Goal: Task Accomplishment & Management: Manage account settings

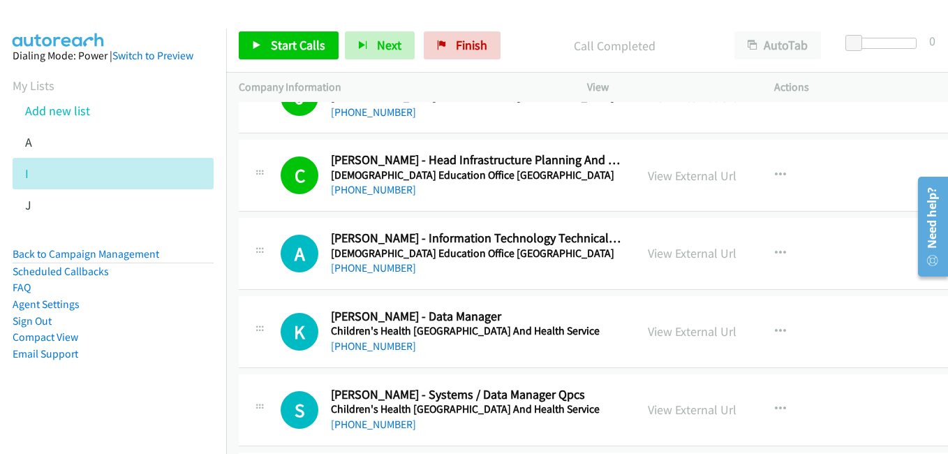
scroll to position [7192, 0]
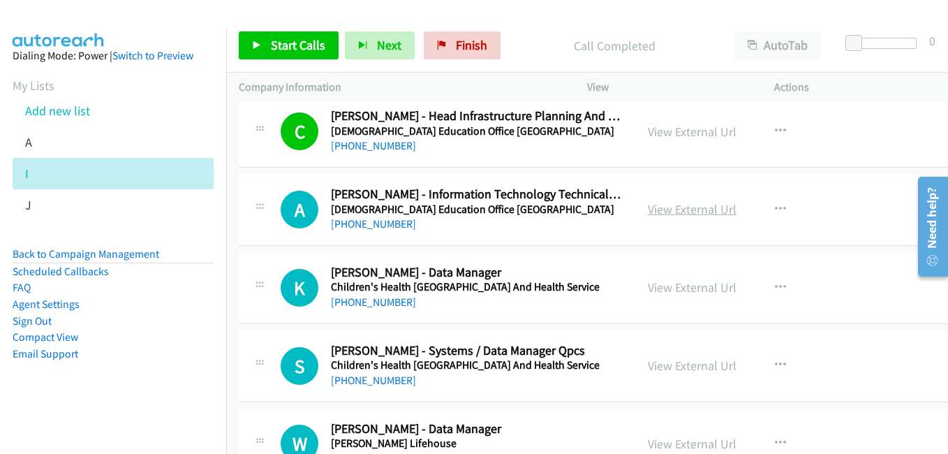
drag, startPoint x: 681, startPoint y: 206, endPoint x: 672, endPoint y: 207, distance: 9.1
click at [681, 206] on link "View External Url" at bounding box center [692, 209] width 89 height 16
drag, startPoint x: 672, startPoint y: 287, endPoint x: 522, endPoint y: 229, distance: 160.9
click at [672, 287] on link "View External Url" at bounding box center [692, 287] width 89 height 16
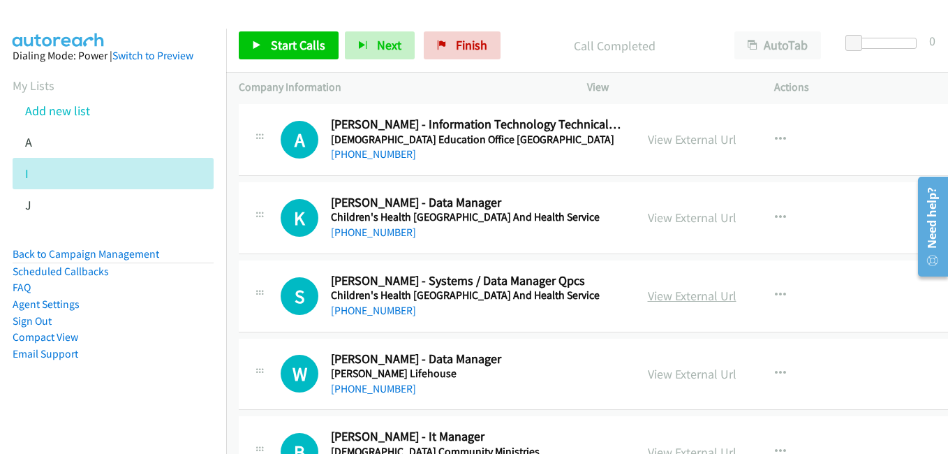
click at [682, 293] on link "View External Url" at bounding box center [692, 296] width 89 height 16
click at [670, 292] on link "View External Url" at bounding box center [692, 296] width 89 height 16
click at [706, 376] on link "View External Url" at bounding box center [692, 374] width 89 height 16
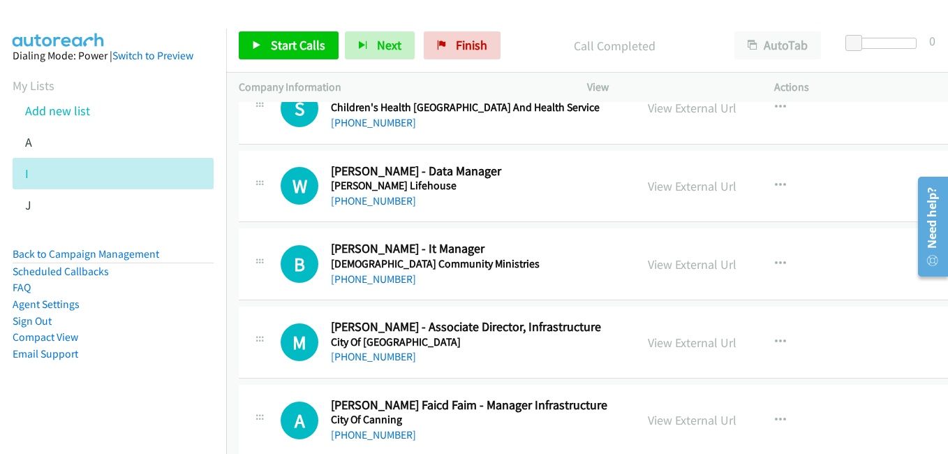
scroll to position [7471, 0]
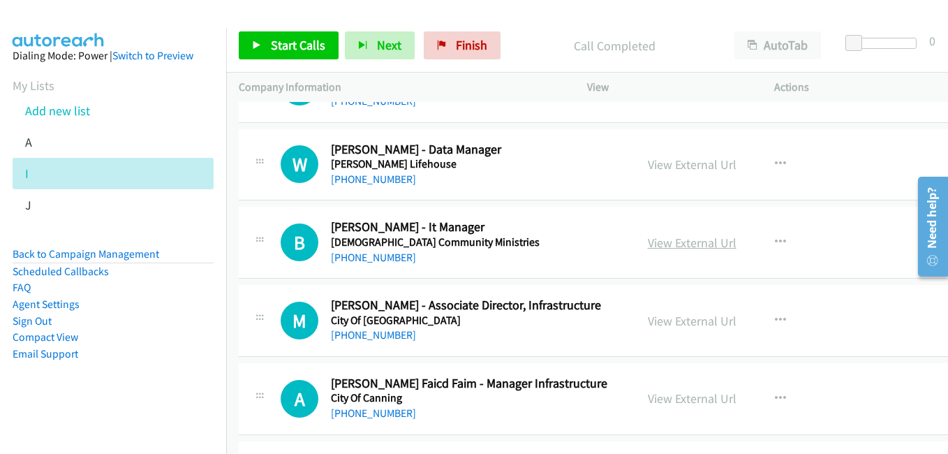
drag, startPoint x: 677, startPoint y: 244, endPoint x: 688, endPoint y: 247, distance: 12.4
click at [677, 244] on link "View External Url" at bounding box center [692, 243] width 89 height 16
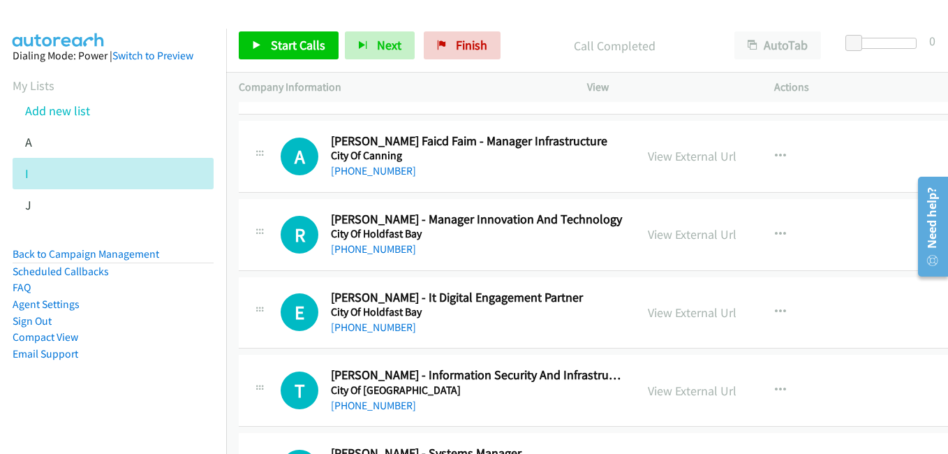
scroll to position [7751, 0]
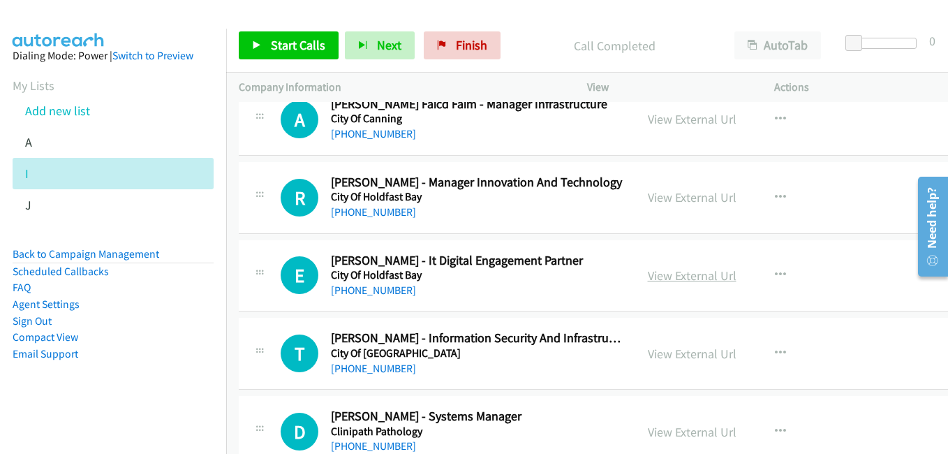
click at [662, 274] on link "View External Url" at bounding box center [692, 275] width 89 height 16
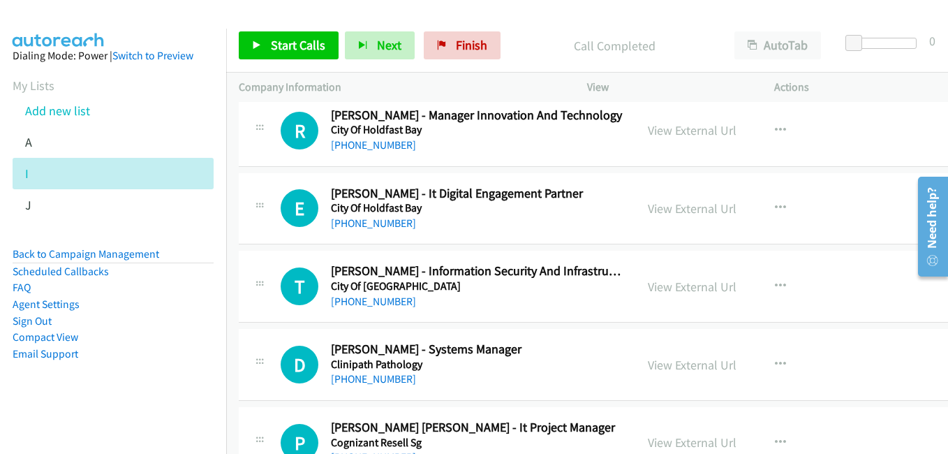
scroll to position [7820, 0]
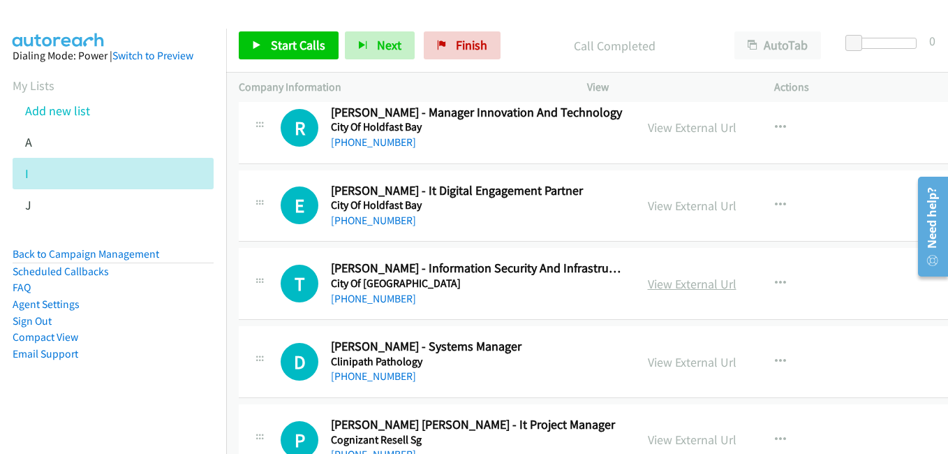
click at [666, 293] on div "View External Url" at bounding box center [692, 283] width 89 height 19
click at [666, 288] on link "View External Url" at bounding box center [692, 284] width 89 height 16
drag, startPoint x: 685, startPoint y: 362, endPoint x: 468, endPoint y: 230, distance: 254.5
click at [685, 362] on link "View External Url" at bounding box center [692, 362] width 89 height 16
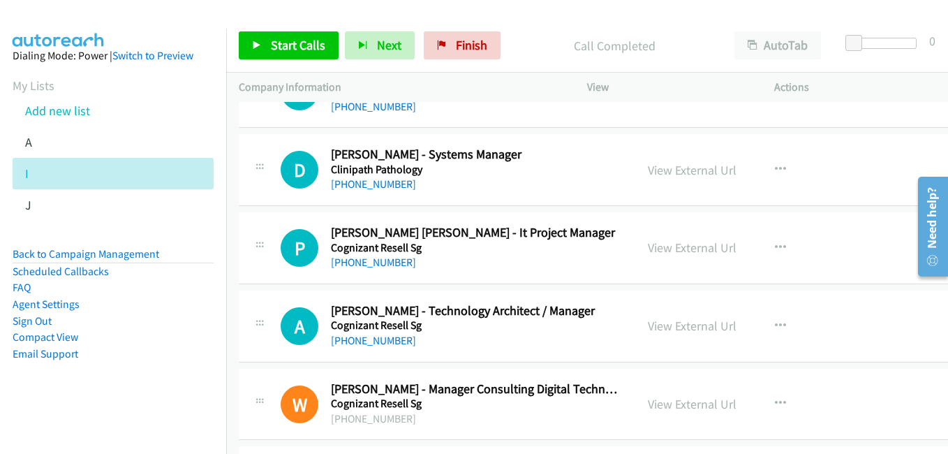
scroll to position [8030, 0]
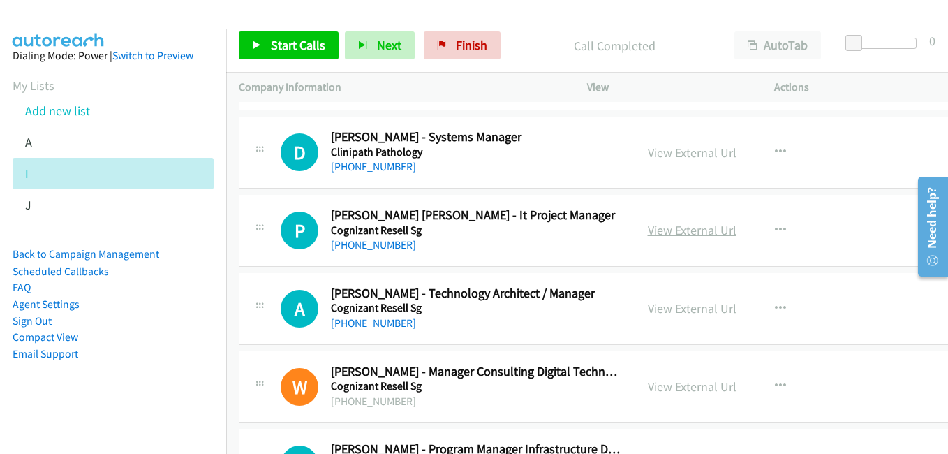
click at [668, 225] on link "View External Url" at bounding box center [692, 230] width 89 height 16
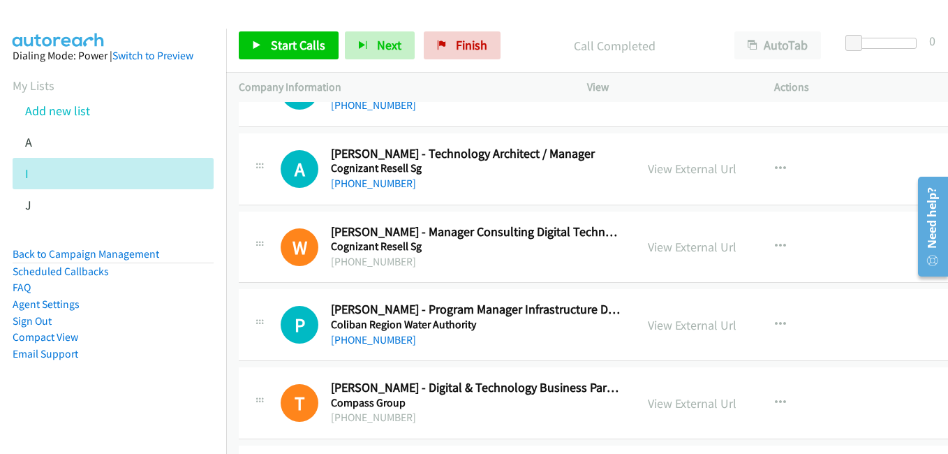
scroll to position [8239, 0]
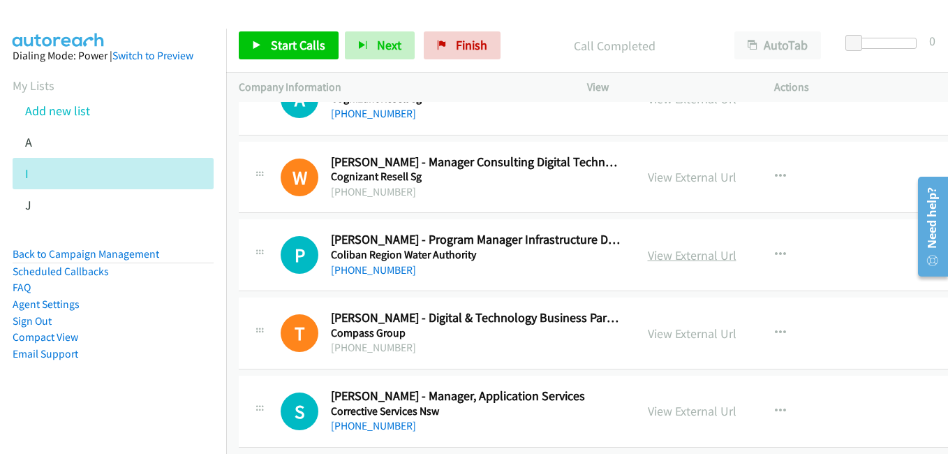
click at [675, 259] on link "View External Url" at bounding box center [692, 255] width 89 height 16
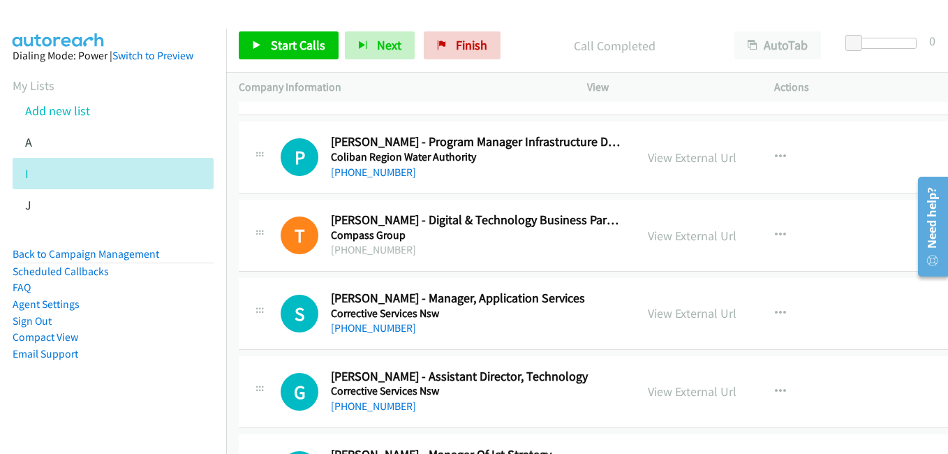
scroll to position [8379, 0]
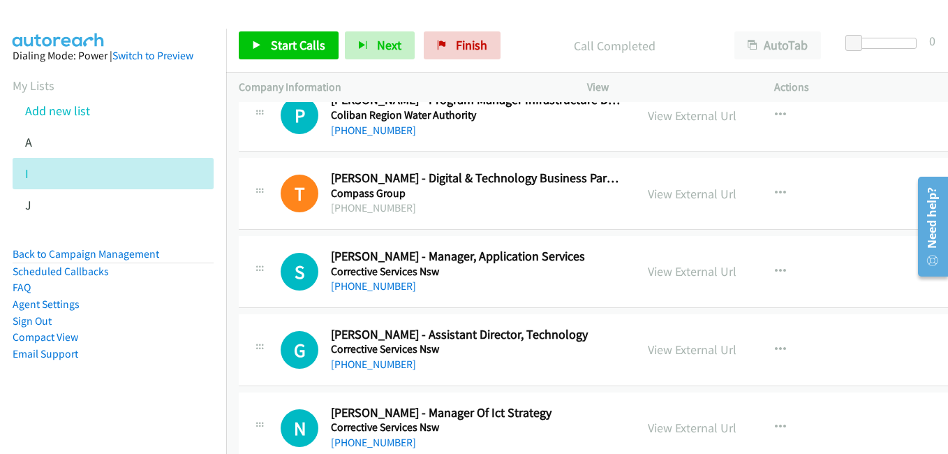
drag, startPoint x: 656, startPoint y: 265, endPoint x: 631, endPoint y: 247, distance: 31.2
click at [656, 265] on link "View External Url" at bounding box center [692, 271] width 89 height 16
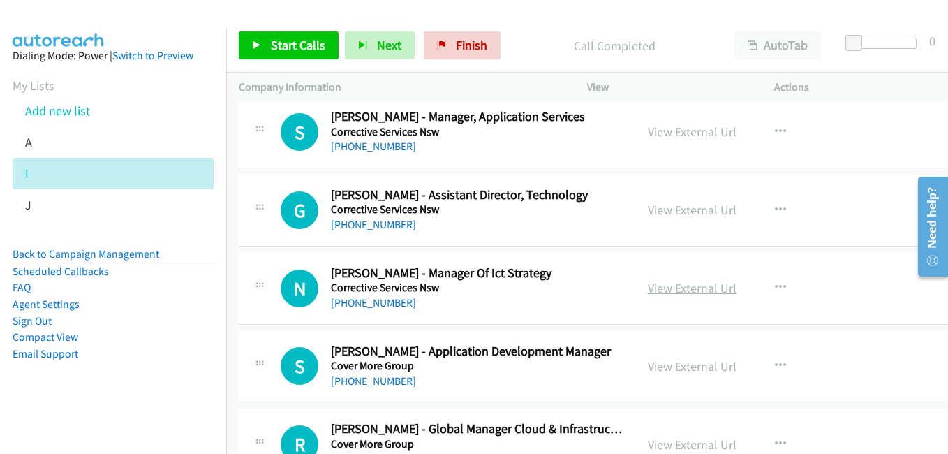
scroll to position [8588, 0]
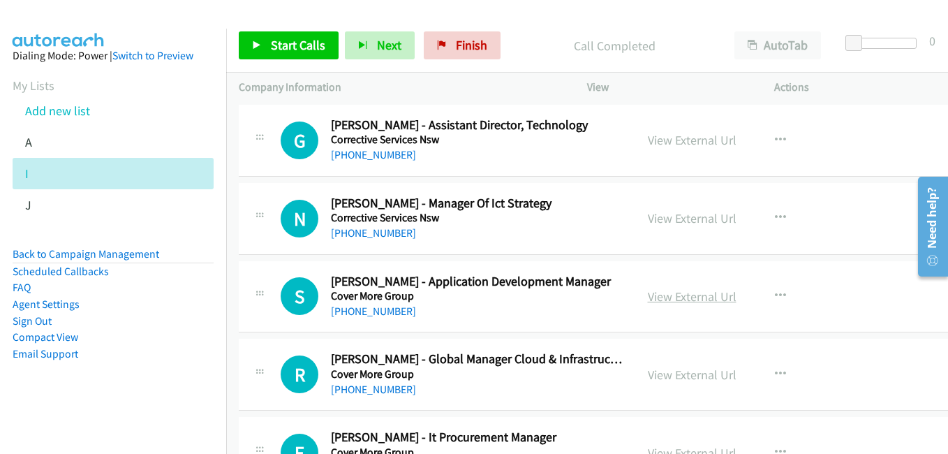
click at [668, 301] on link "View External Url" at bounding box center [692, 296] width 89 height 16
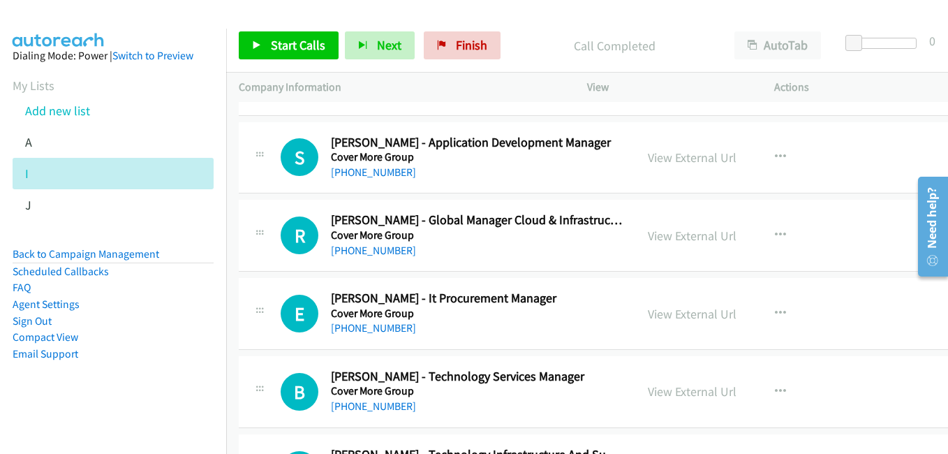
scroll to position [8728, 0]
drag, startPoint x: 668, startPoint y: 236, endPoint x: 281, endPoint y: 71, distance: 421.4
click at [668, 236] on link "View External Url" at bounding box center [692, 235] width 89 height 16
drag, startPoint x: 669, startPoint y: 315, endPoint x: 519, endPoint y: 278, distance: 153.9
click at [669, 315] on link "View External Url" at bounding box center [692, 313] width 89 height 16
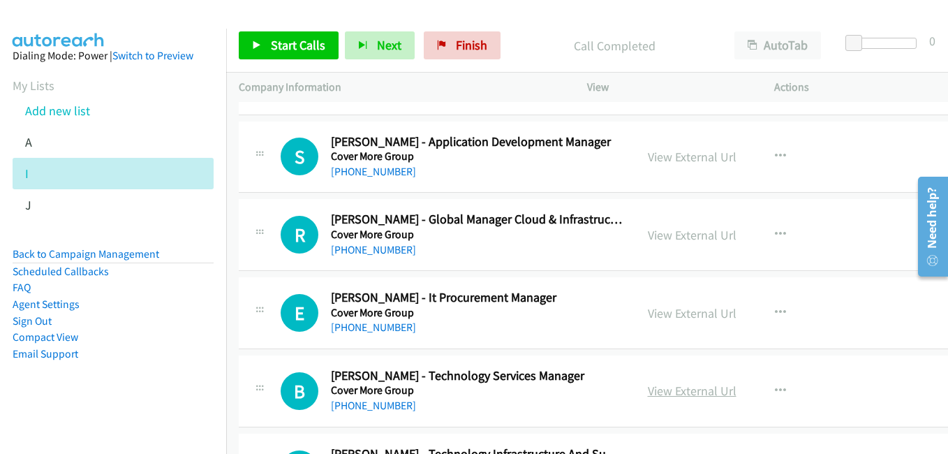
click at [672, 392] on link "View External Url" at bounding box center [692, 391] width 89 height 16
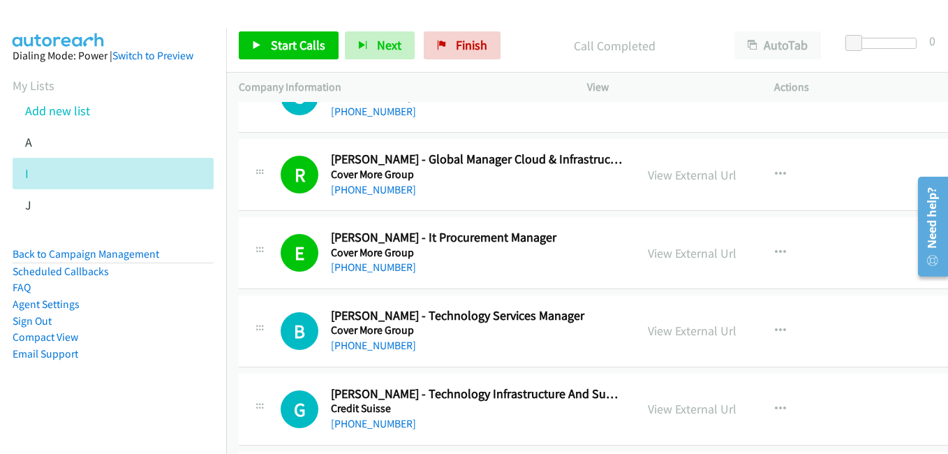
scroll to position [8868, 0]
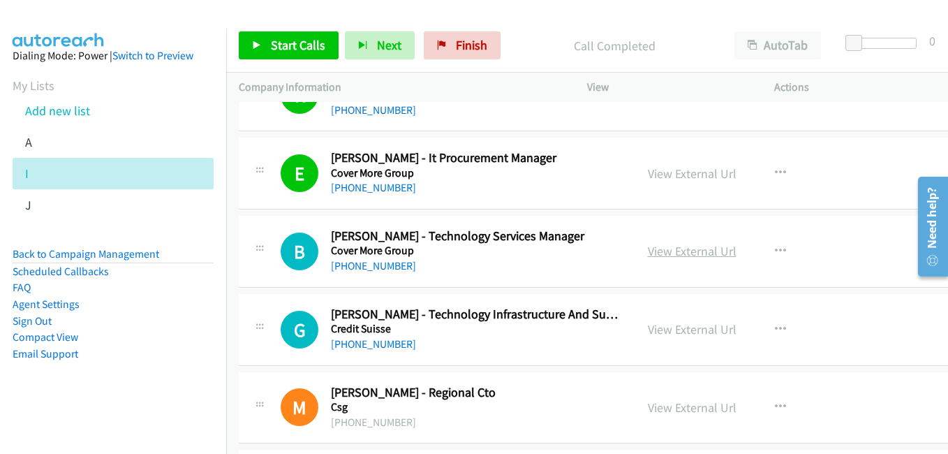
click at [700, 248] on link "View External Url" at bounding box center [692, 251] width 89 height 16
click at [685, 249] on link "View External Url" at bounding box center [692, 251] width 89 height 16
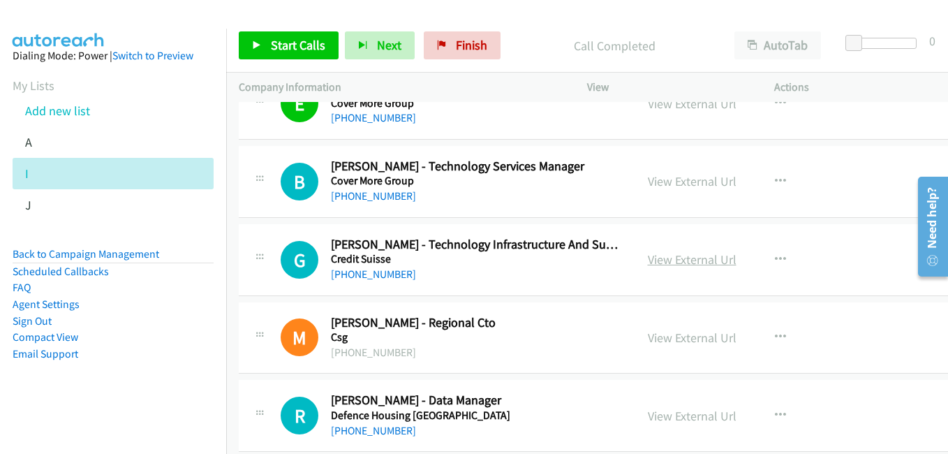
drag, startPoint x: 685, startPoint y: 257, endPoint x: 675, endPoint y: 251, distance: 11.9
click at [685, 257] on link "View External Url" at bounding box center [692, 259] width 89 height 16
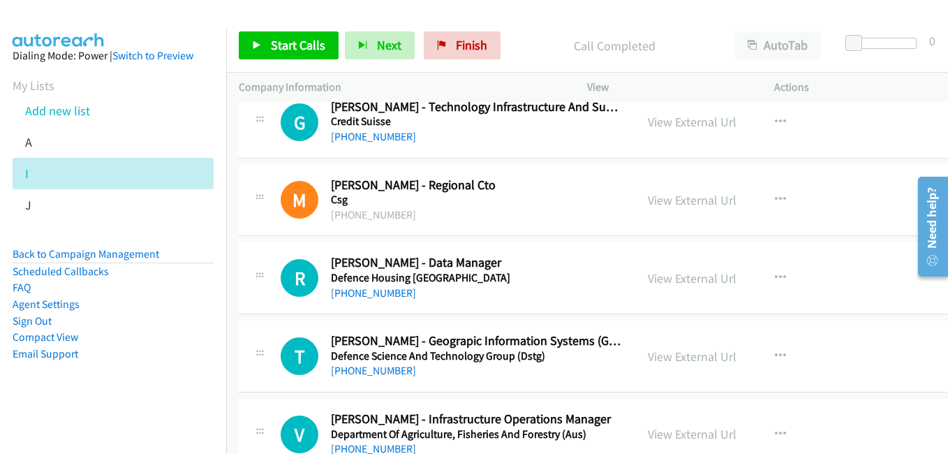
scroll to position [9077, 0]
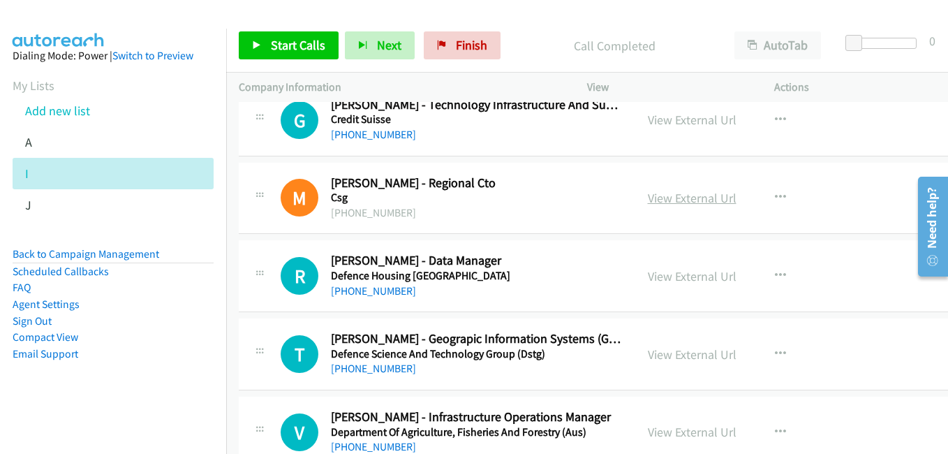
click at [679, 200] on link "View External Url" at bounding box center [692, 198] width 89 height 16
click at [684, 279] on link "View External Url" at bounding box center [692, 276] width 89 height 16
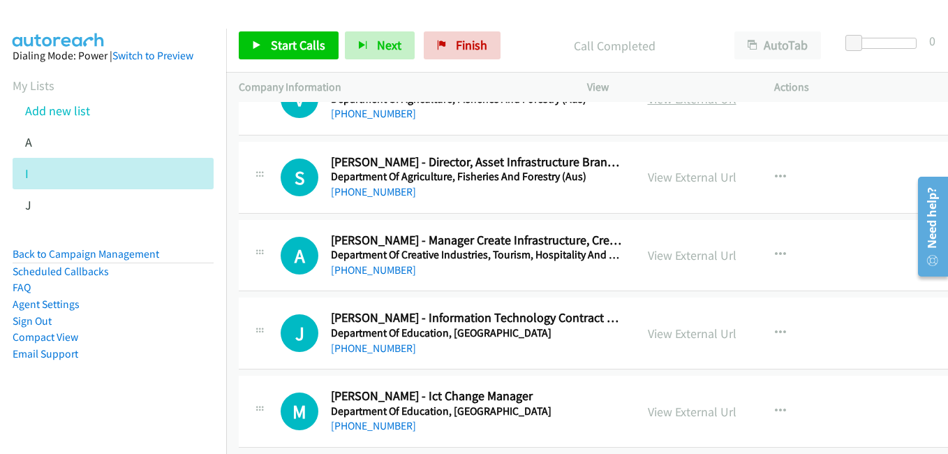
scroll to position [9426, 0]
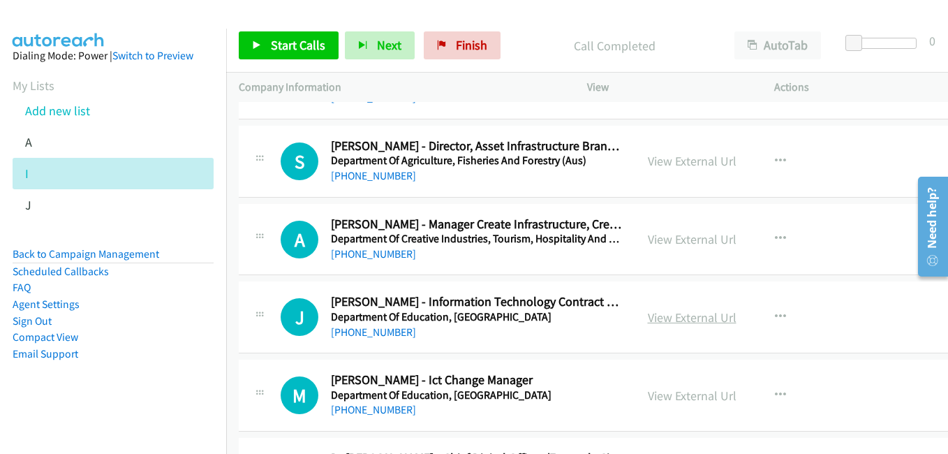
click at [675, 311] on link "View External Url" at bounding box center [692, 317] width 89 height 16
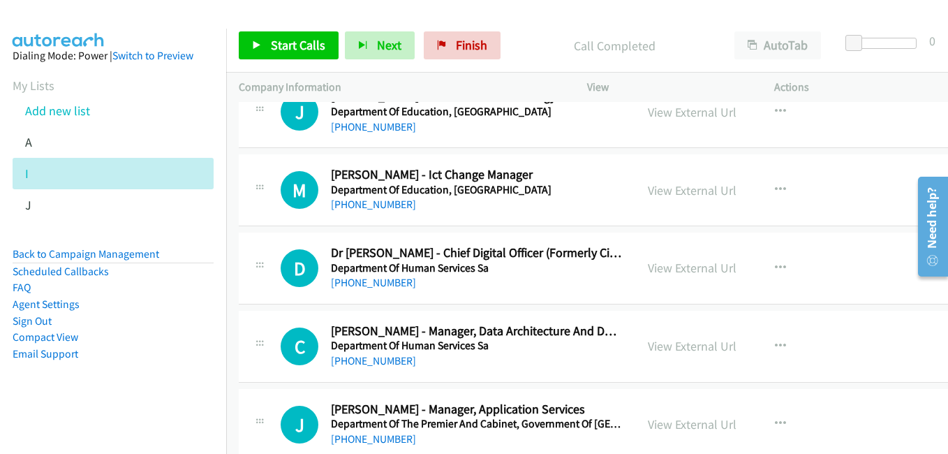
scroll to position [9636, 0]
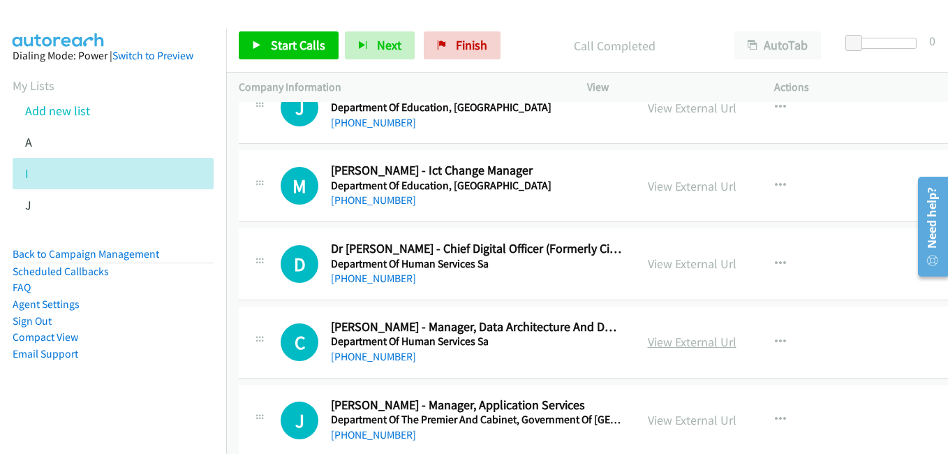
click at [663, 339] on link "View External Url" at bounding box center [692, 342] width 89 height 16
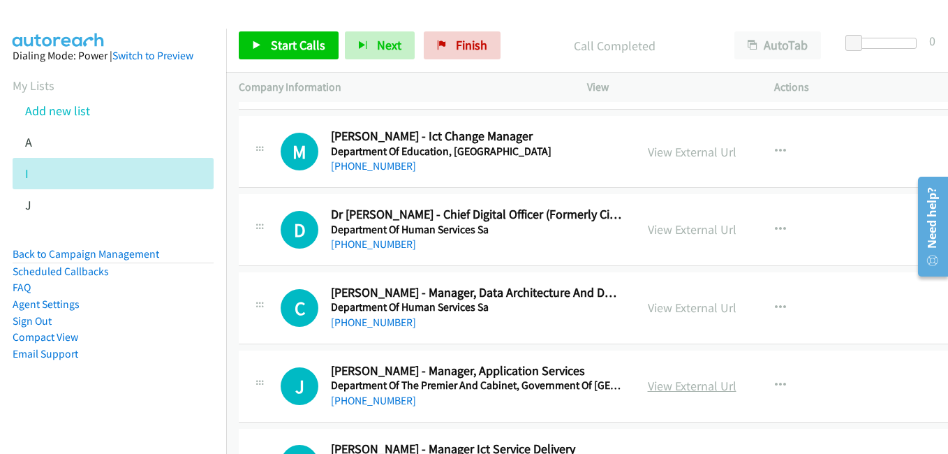
scroll to position [9775, 0]
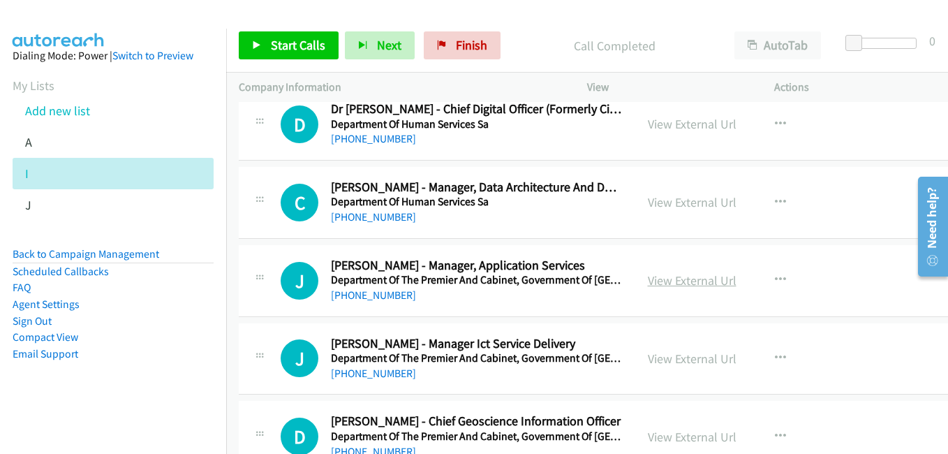
click at [679, 279] on link "View External Url" at bounding box center [692, 280] width 89 height 16
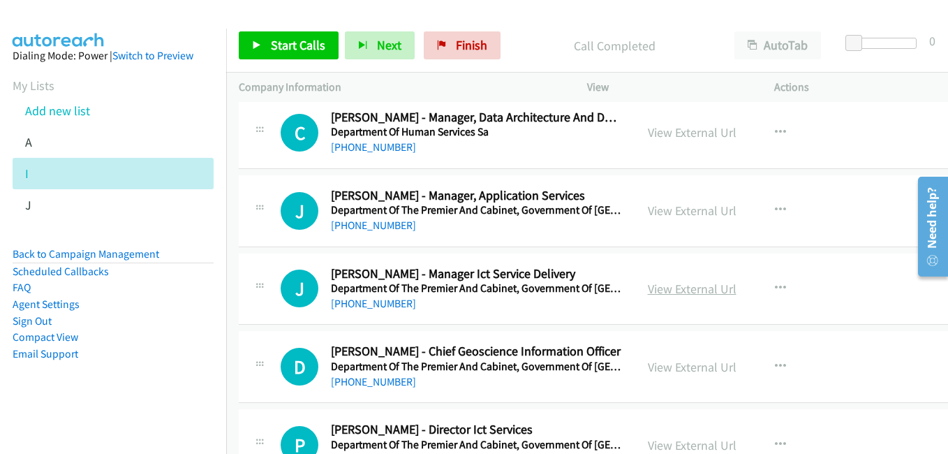
click at [695, 290] on link "View External Url" at bounding box center [692, 289] width 89 height 16
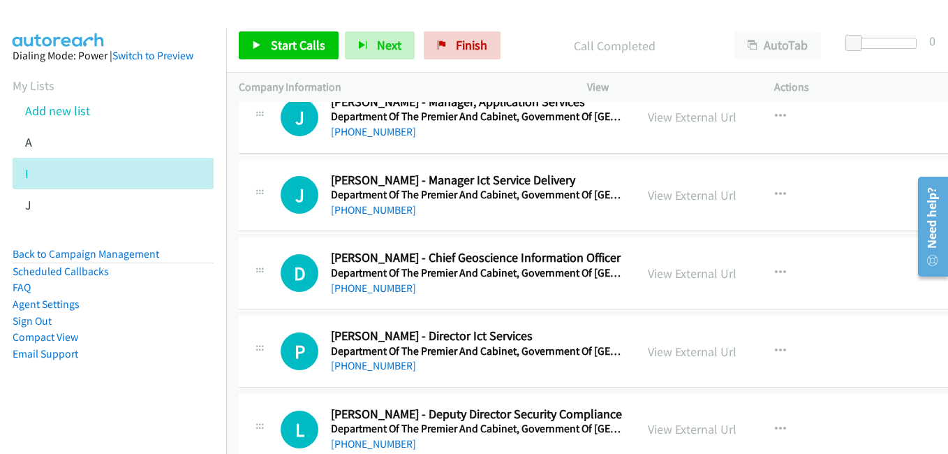
scroll to position [9985, 0]
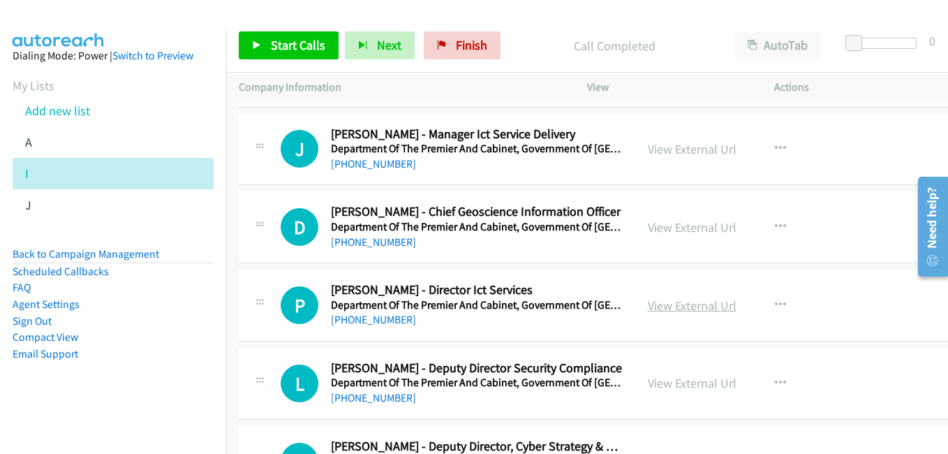
click at [698, 307] on link "View External Url" at bounding box center [692, 305] width 89 height 16
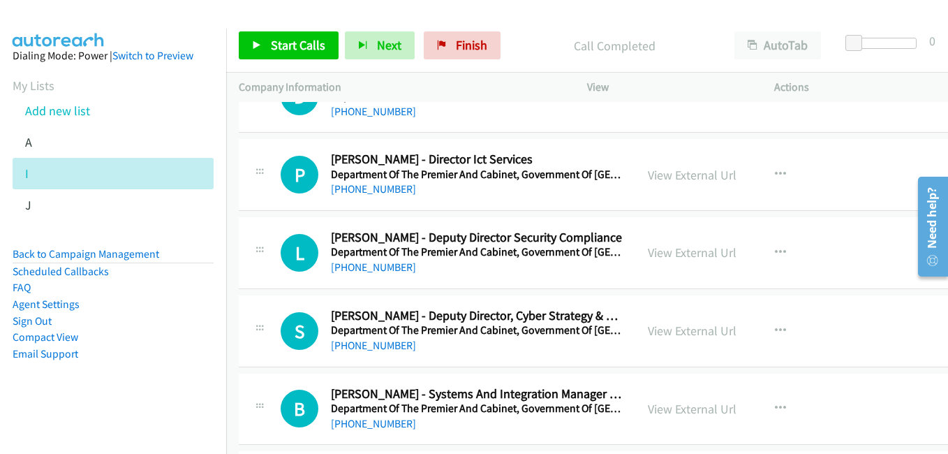
scroll to position [10125, 0]
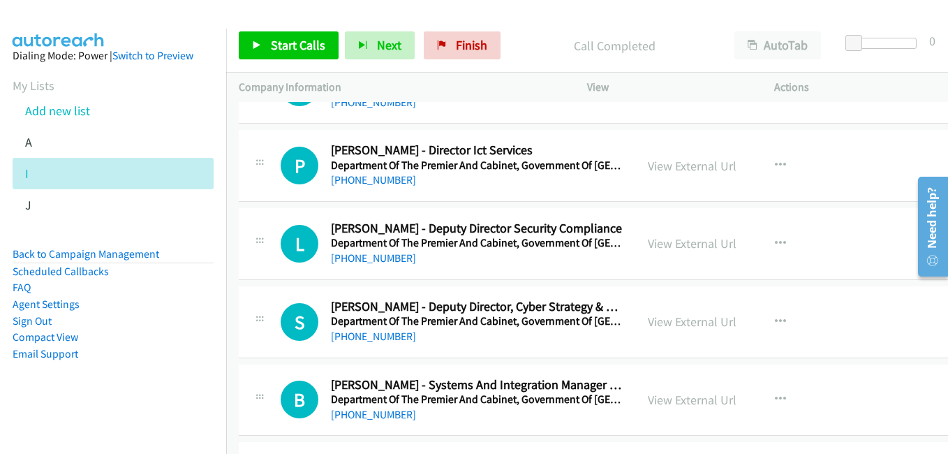
click at [668, 252] on div "View External Url" at bounding box center [692, 243] width 89 height 19
drag, startPoint x: 668, startPoint y: 248, endPoint x: 136, endPoint y: 1, distance: 585.8
click at [658, 240] on link "View External Url" at bounding box center [692, 243] width 89 height 16
click at [674, 318] on link "View External Url" at bounding box center [692, 322] width 89 height 16
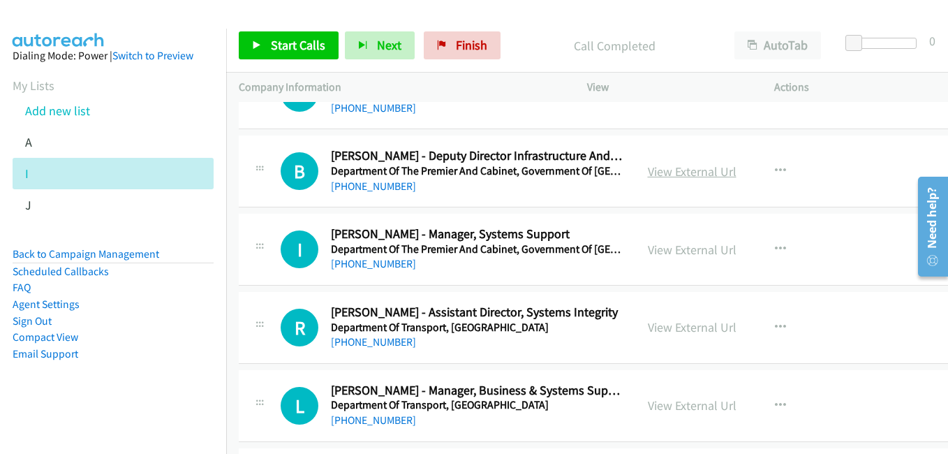
scroll to position [10474, 0]
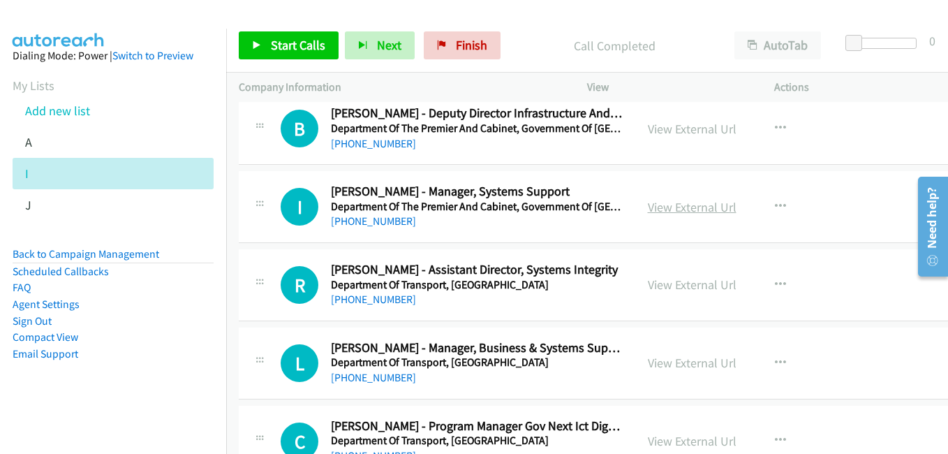
click at [684, 204] on link "View External Url" at bounding box center [692, 207] width 89 height 16
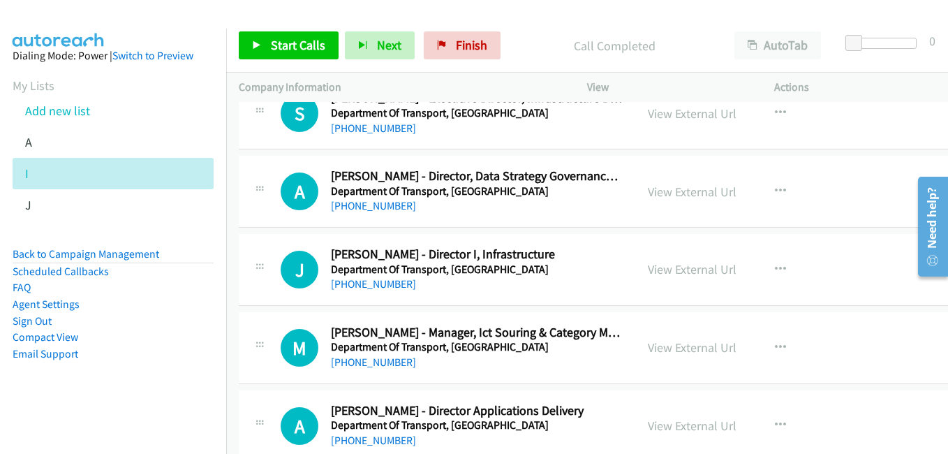
scroll to position [10893, 0]
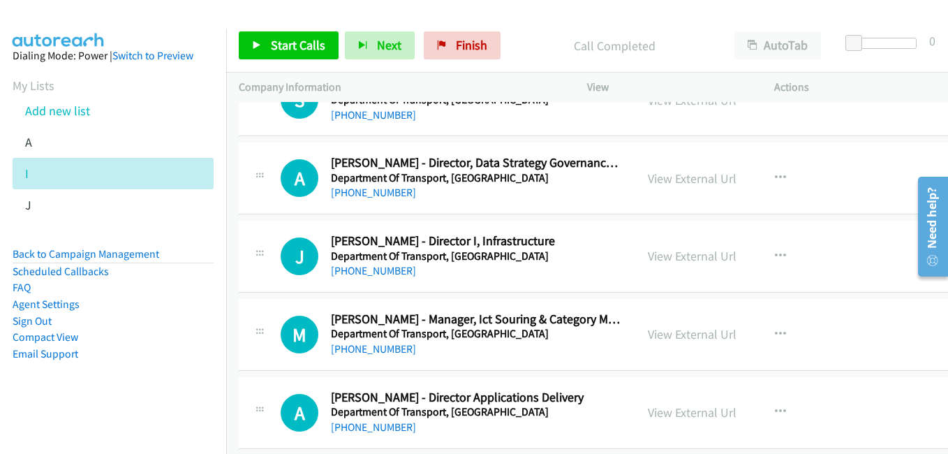
drag, startPoint x: 674, startPoint y: 182, endPoint x: 470, endPoint y: 103, distance: 218.4
click at [674, 182] on link "View External Url" at bounding box center [692, 178] width 89 height 16
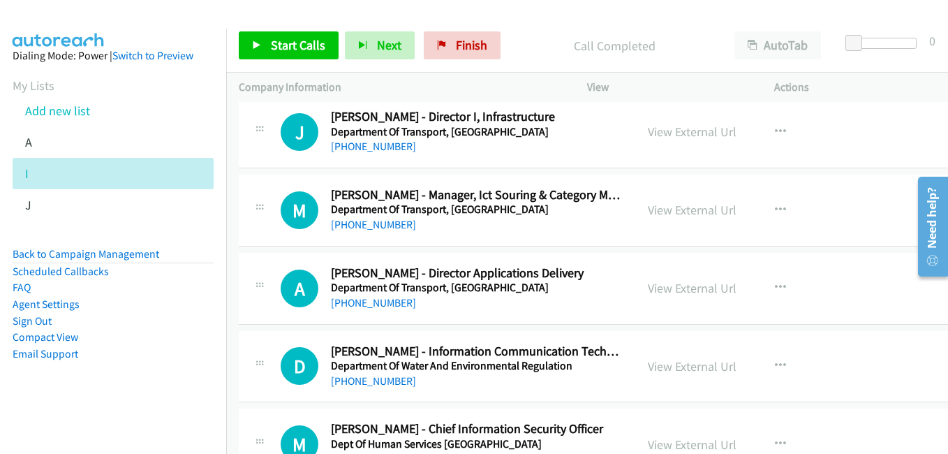
scroll to position [11032, 0]
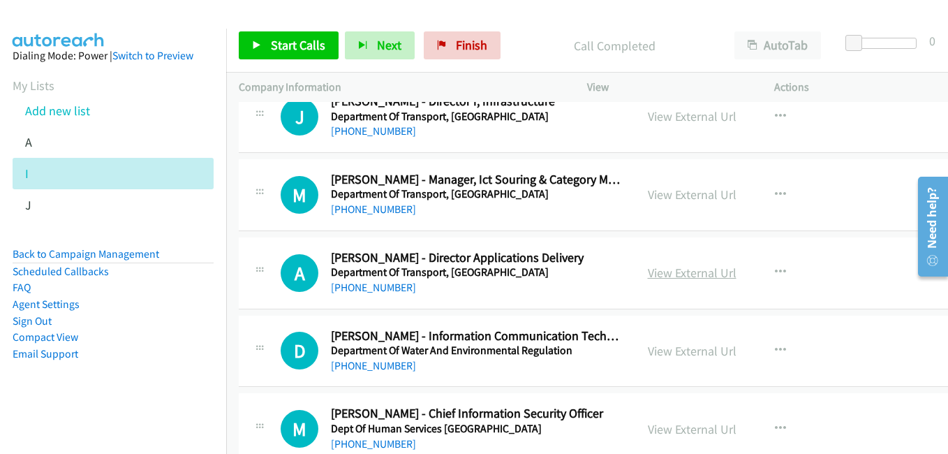
click at [669, 272] on link "View External Url" at bounding box center [692, 273] width 89 height 16
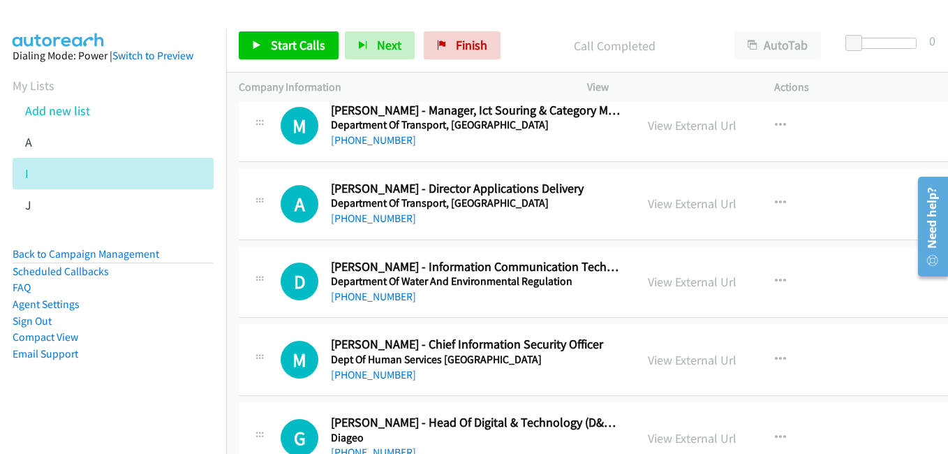
scroll to position [11172, 0]
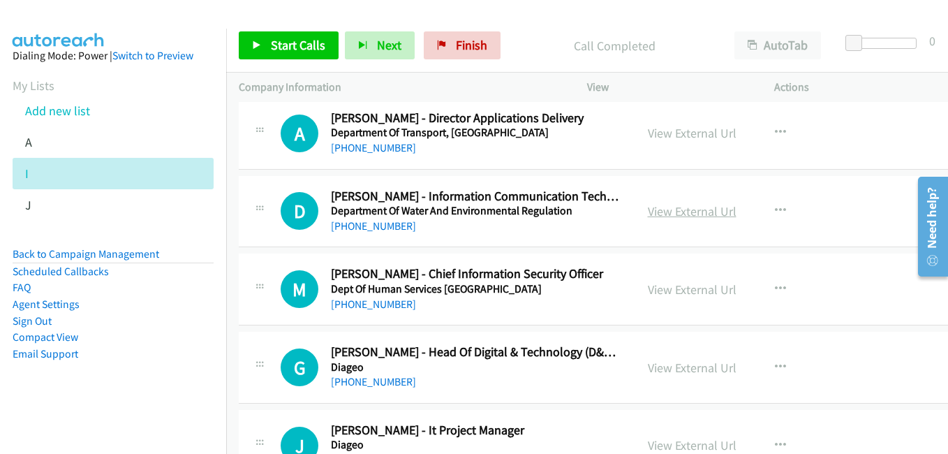
click at [669, 209] on link "View External Url" at bounding box center [692, 211] width 89 height 16
click at [676, 287] on link "View External Url" at bounding box center [692, 289] width 89 height 16
click at [648, 288] on link "View External Url" at bounding box center [692, 289] width 89 height 16
click at [672, 369] on link "View External Url" at bounding box center [692, 368] width 89 height 16
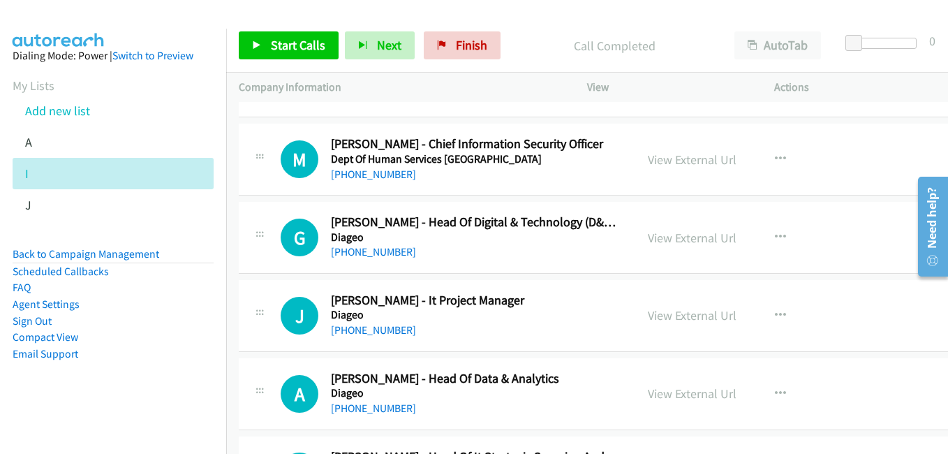
scroll to position [11312, 0]
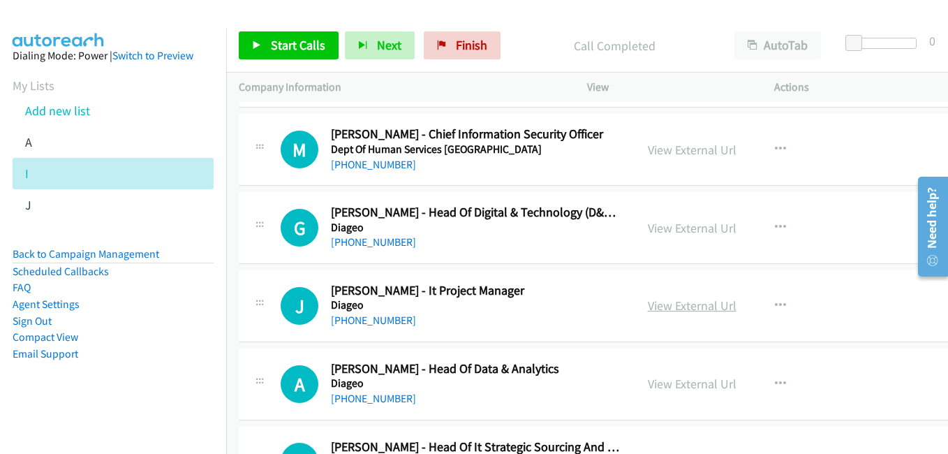
click at [678, 313] on link "View External Url" at bounding box center [692, 305] width 89 height 16
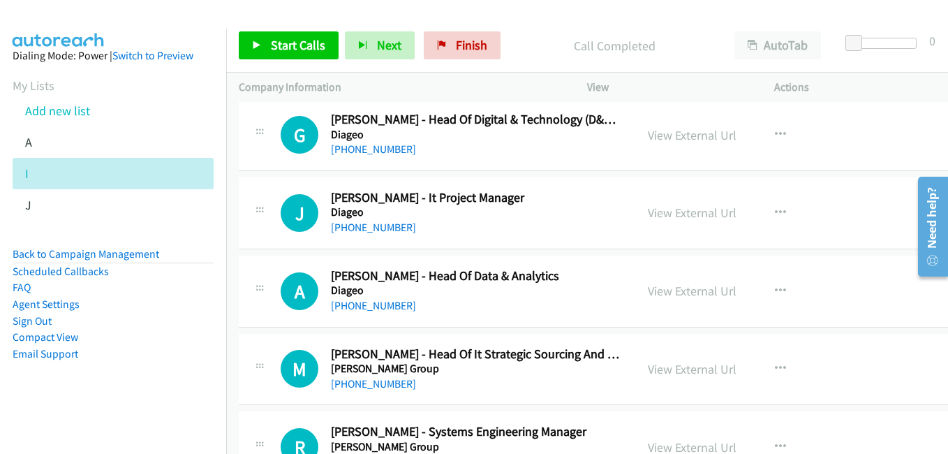
scroll to position [11451, 0]
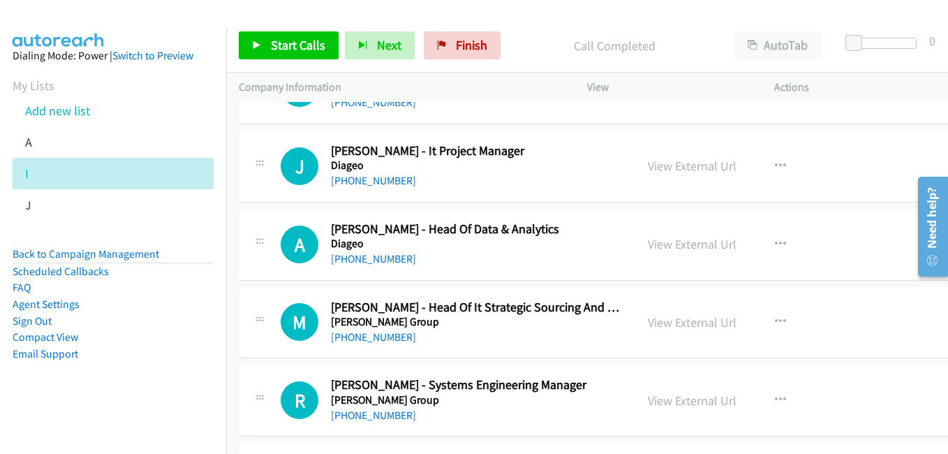
drag, startPoint x: 679, startPoint y: 244, endPoint x: 598, endPoint y: 223, distance: 83.7
click at [679, 244] on link "View External Url" at bounding box center [692, 244] width 89 height 16
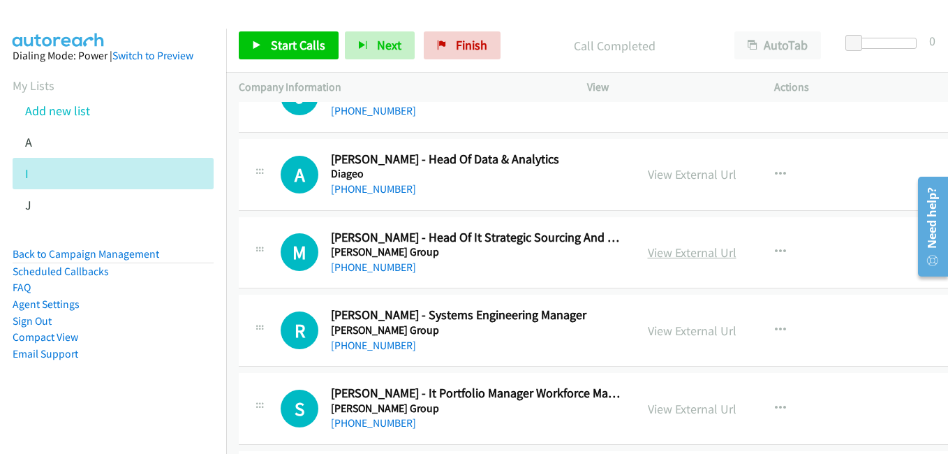
click at [688, 253] on link "View External Url" at bounding box center [692, 252] width 89 height 16
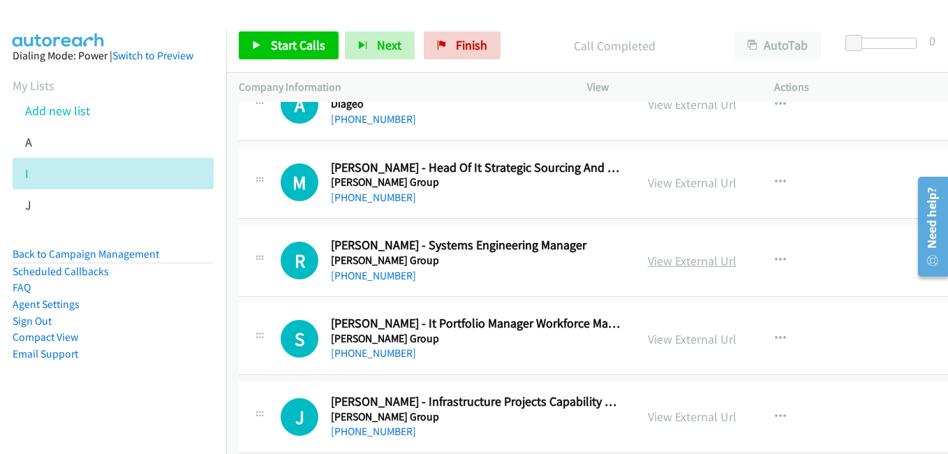
click at [672, 261] on link "View External Url" at bounding box center [692, 261] width 89 height 16
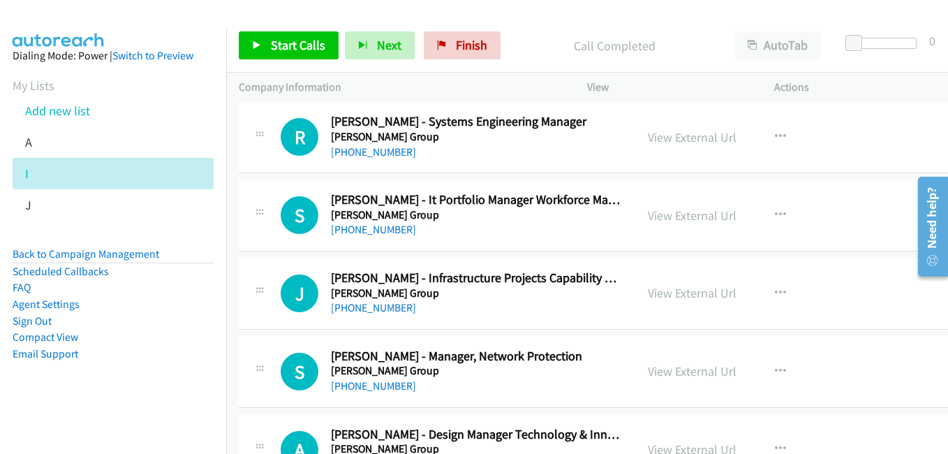
scroll to position [11731, 0]
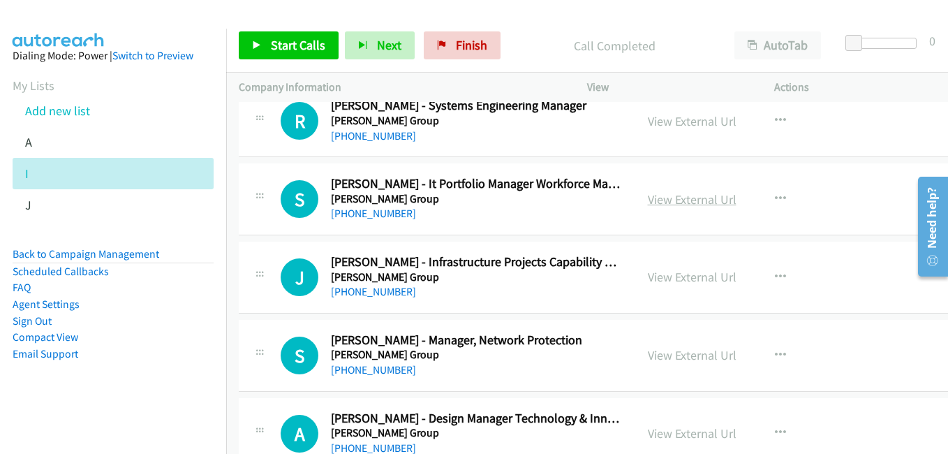
click at [666, 205] on link "View External Url" at bounding box center [692, 199] width 89 height 16
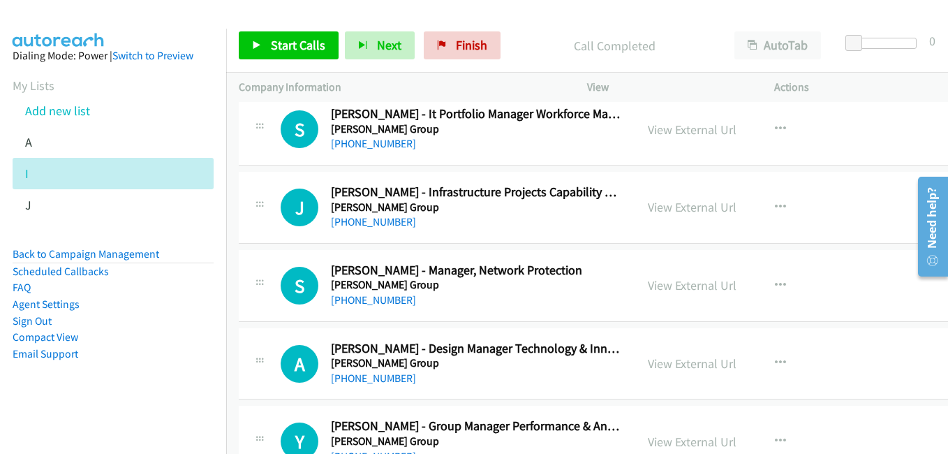
drag, startPoint x: 665, startPoint y: 290, endPoint x: 588, endPoint y: 260, distance: 82.2
click at [665, 290] on link "View External Url" at bounding box center [692, 285] width 89 height 16
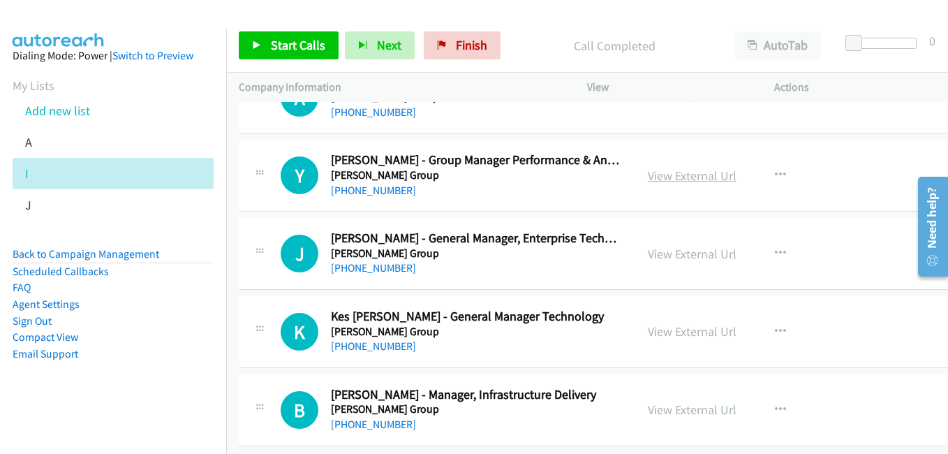
scroll to position [12080, 0]
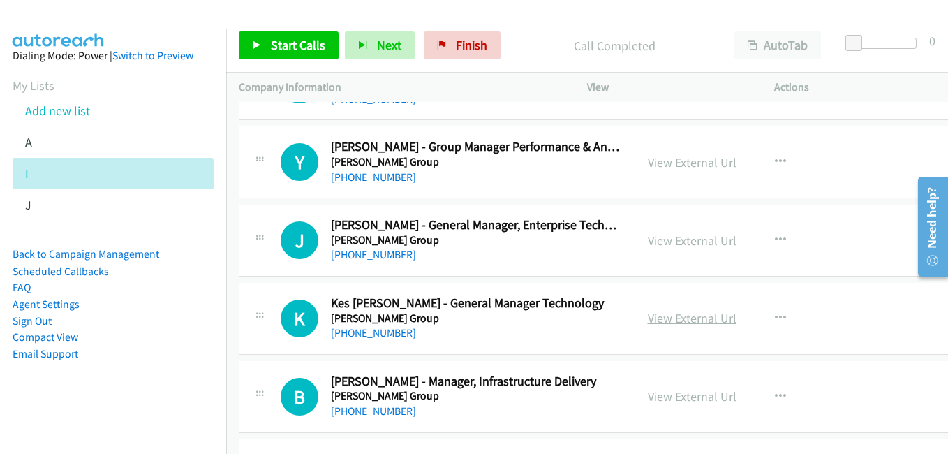
click at [678, 316] on link "View External Url" at bounding box center [692, 318] width 89 height 16
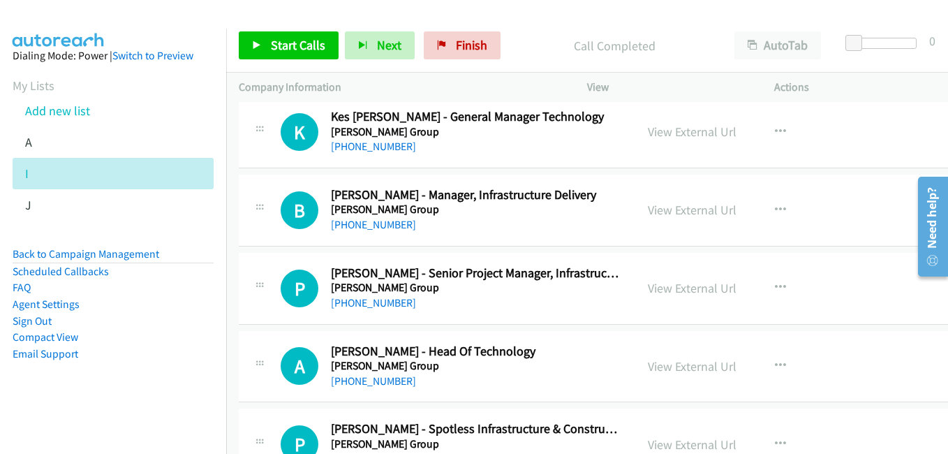
scroll to position [12289, 0]
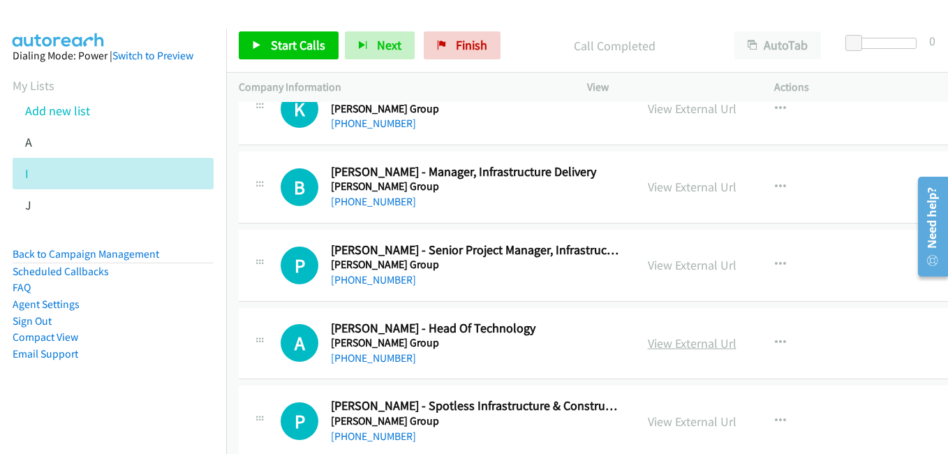
click at [671, 347] on link "View External Url" at bounding box center [692, 343] width 89 height 16
click at [50, 115] on link "Add new list" at bounding box center [57, 111] width 65 height 16
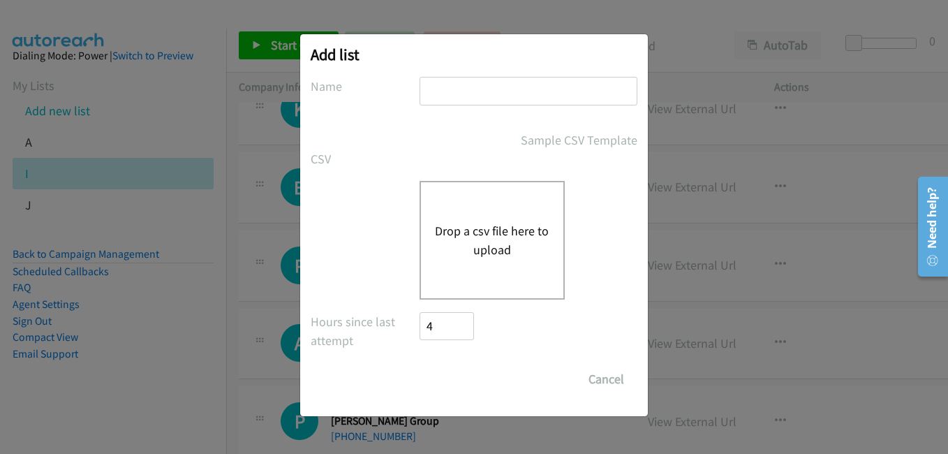
click at [497, 108] on div at bounding box center [529, 97] width 218 height 41
click at [497, 97] on input "text" at bounding box center [529, 91] width 218 height 29
type input "m"
click at [454, 266] on div "Drop a csv file here to upload" at bounding box center [492, 240] width 145 height 119
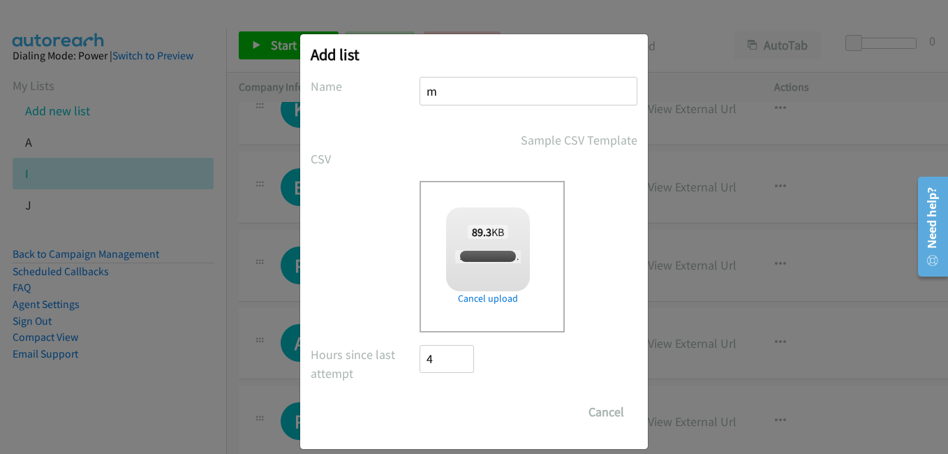
checkbox input "true"
drag, startPoint x: 455, startPoint y: 406, endPoint x: 458, endPoint y: 389, distance: 17.8
click at [455, 406] on input "Save List" at bounding box center [456, 412] width 73 height 28
